Goal: Information Seeking & Learning: Find specific fact

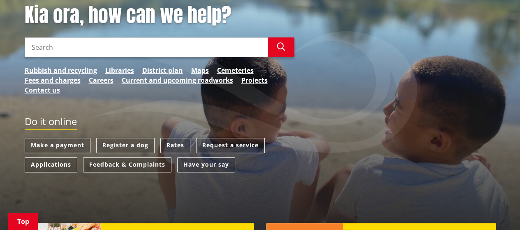
scroll to position [123, 0]
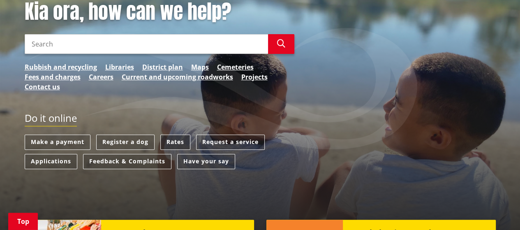
click at [173, 140] on link "Rates" at bounding box center [175, 141] width 30 height 15
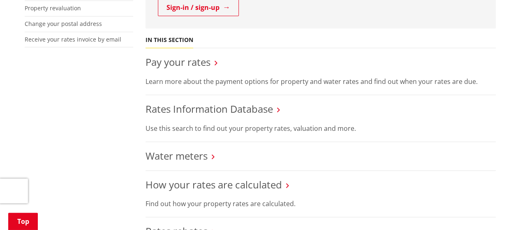
scroll to position [288, 0]
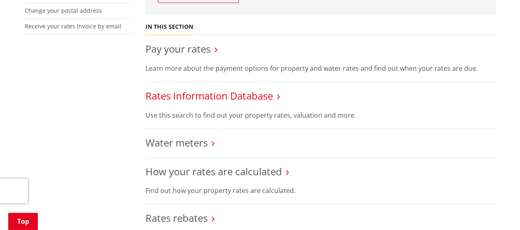
click at [218, 98] on link "Rates Information Database" at bounding box center [208, 96] width 127 height 14
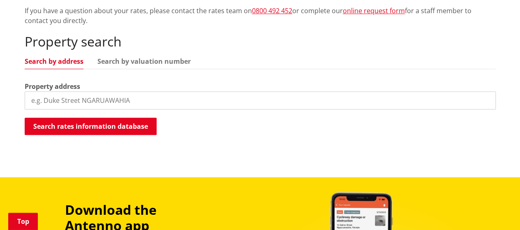
scroll to position [247, 0]
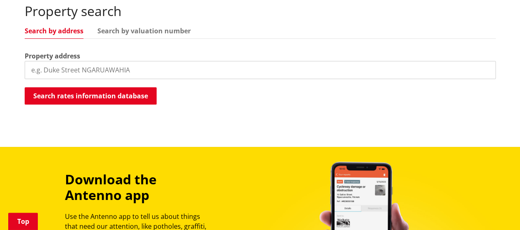
click at [243, 74] on input "search" at bounding box center [260, 70] width 471 height 18
type input "15 galileo street"
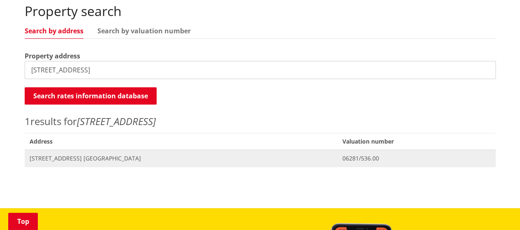
click at [106, 157] on span "15 Galileo Street NGARUAWAHIA" at bounding box center [181, 158] width 303 height 8
